Goal: Communication & Community: Answer question/provide support

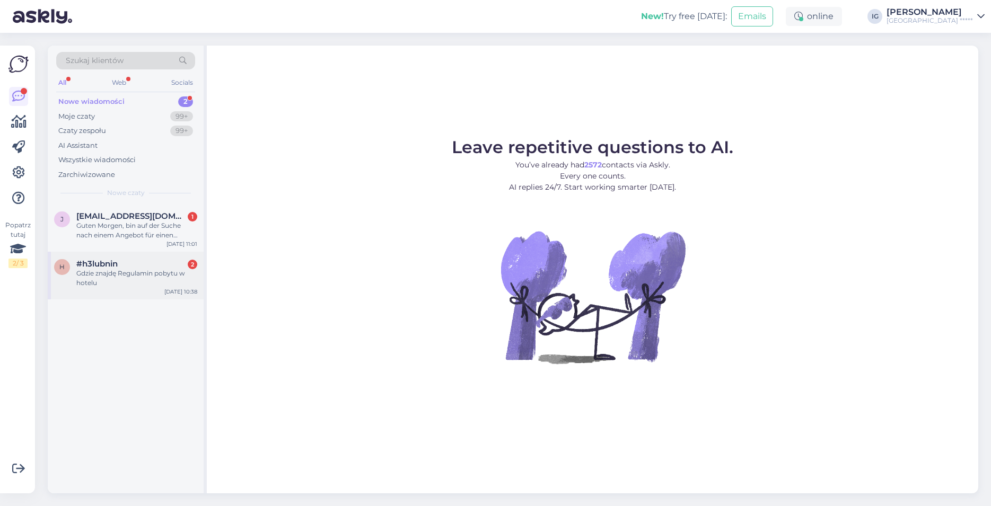
click at [130, 278] on div "Gdzie znajdę Regulamin pobytu w hotelu" at bounding box center [136, 278] width 121 height 19
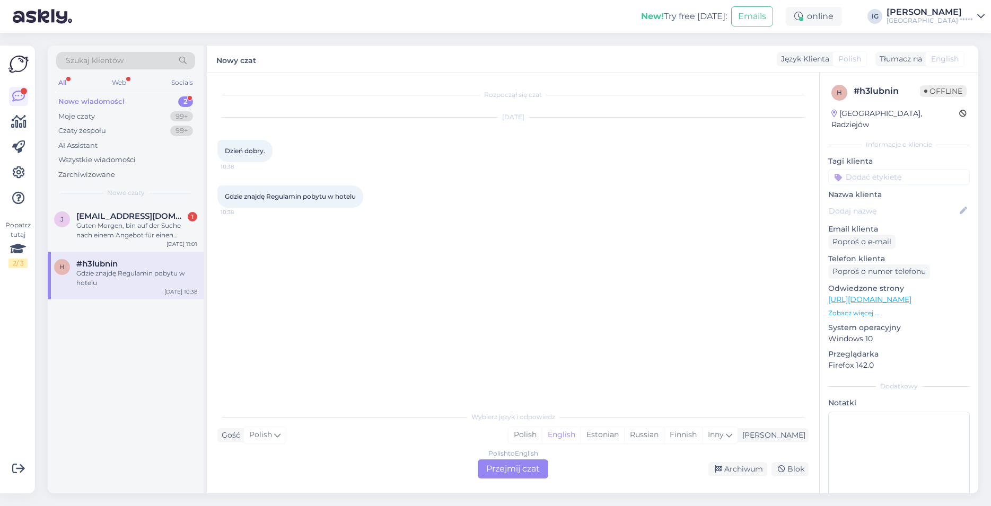
click at [519, 297] on div "Rozpoczął się czat [DATE] Dzień dobry. 10:38 Gdzie znajdę Regulamin pobytu w ho…" at bounding box center [517, 240] width 600 height 313
click at [518, 468] on div "Polish to English Przejmij czat" at bounding box center [513, 469] width 70 height 19
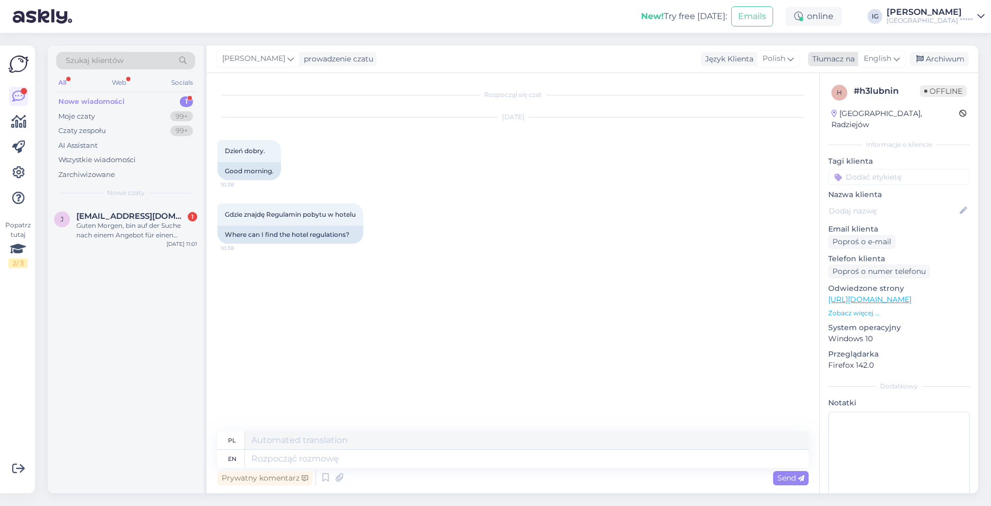
click at [890, 59] on span "English" at bounding box center [877, 59] width 28 height 12
type input "pol"
click at [840, 107] on link "Polish" at bounding box center [856, 106] width 117 height 17
click at [297, 458] on textarea at bounding box center [512, 457] width 591 height 22
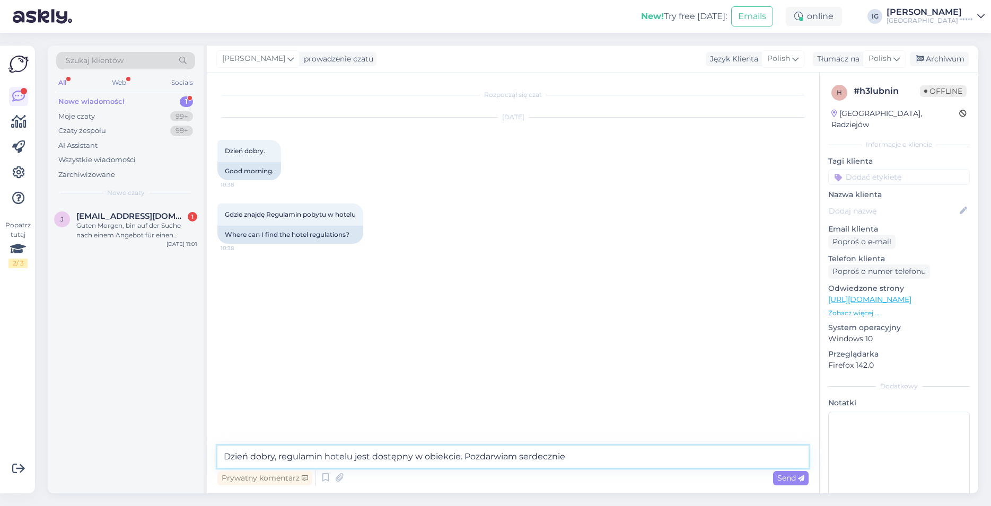
drag, startPoint x: 460, startPoint y: 456, endPoint x: 358, endPoint y: 458, distance: 101.8
click at [358, 458] on textarea "Dzień dobry, regulamin hotelu jest dostępny w obiekcie. Pozdarwiam serdecznie" at bounding box center [512, 457] width 591 height 22
type textarea "Dzień dobry, regulamin jest dostępny w hotelu. Pozdrawiam serdecznie"
click at [653, 226] on div "Gdzie znajdę Regulamin pobytu w hotelu 10:38 Where can I find the hotel regulat…" at bounding box center [512, 224] width 591 height 64
click at [793, 477] on span "Send" at bounding box center [790, 478] width 27 height 10
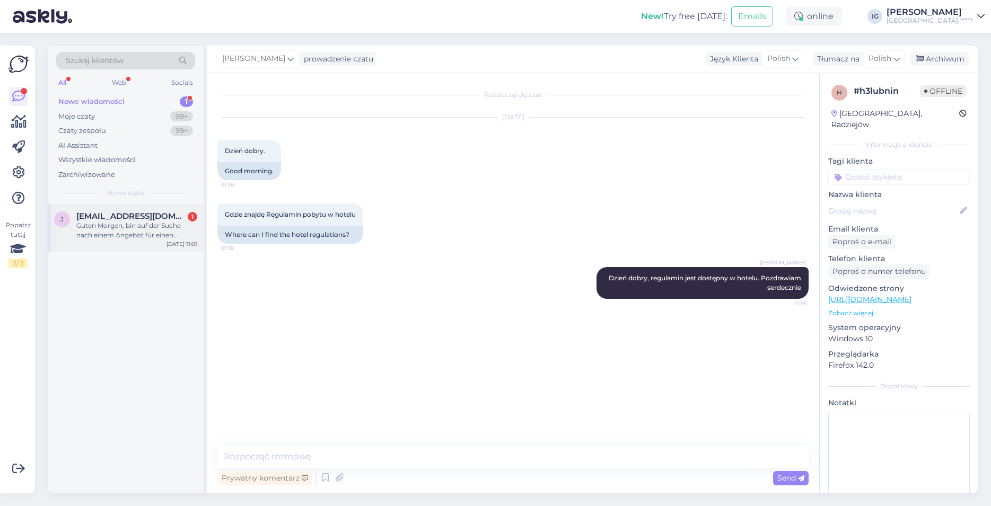
click at [77, 226] on div "Guten Morgen, bin auf der Suche nach einem Angebot für einen Aufenthalt bei Ihn…" at bounding box center [136, 230] width 121 height 19
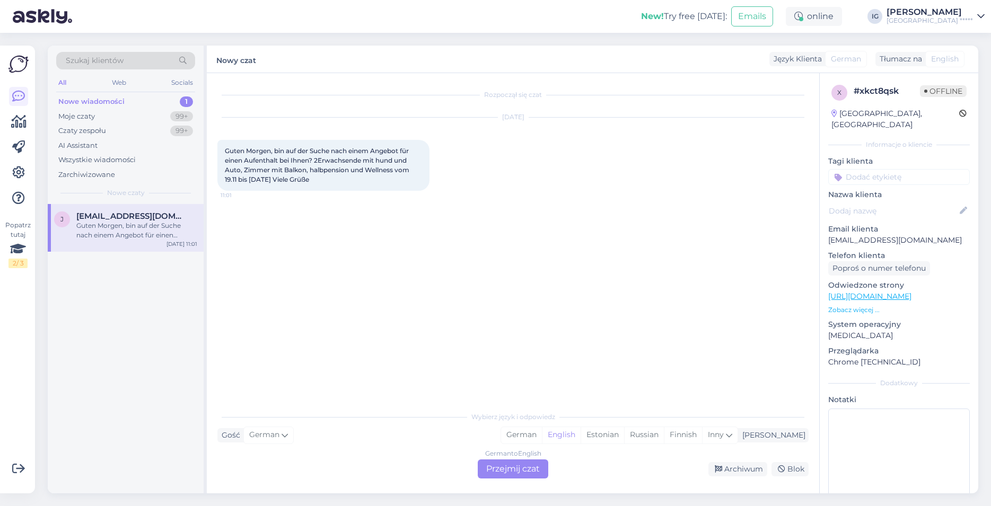
click at [927, 58] on div "English" at bounding box center [944, 59] width 39 height 16
click at [511, 469] on div "German to English Przejmij czat" at bounding box center [513, 469] width 70 height 19
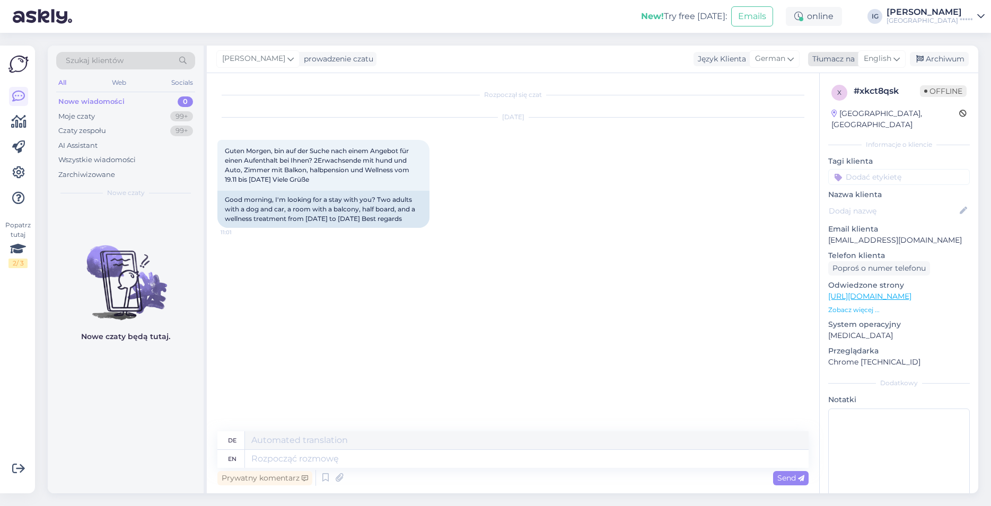
click at [884, 57] on span "English" at bounding box center [877, 59] width 28 height 12
click at [824, 104] on link "Polish" at bounding box center [856, 106] width 117 height 17
